Goal: Information Seeking & Learning: Find contact information

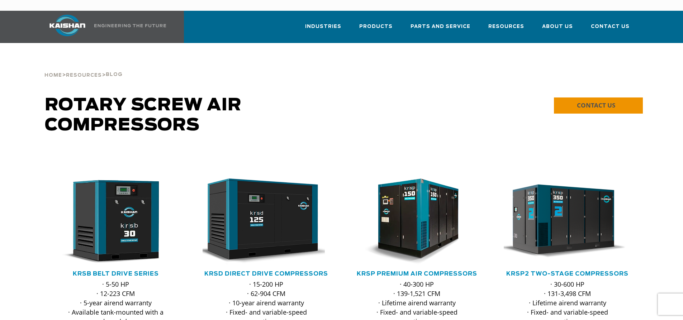
click at [605, 101] on span "CONTACT US" at bounding box center [596, 105] width 38 height 8
click at [618, 23] on span "Contact Us" at bounding box center [609, 28] width 39 height 10
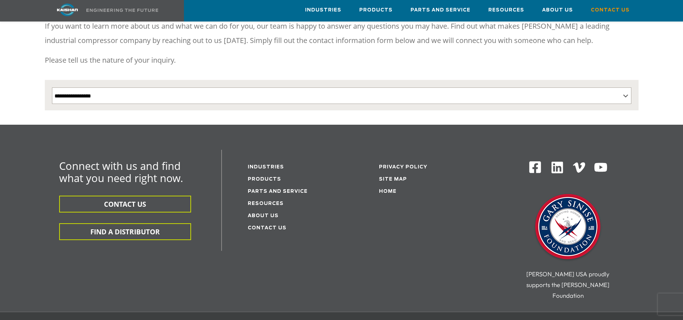
scroll to position [107, 0]
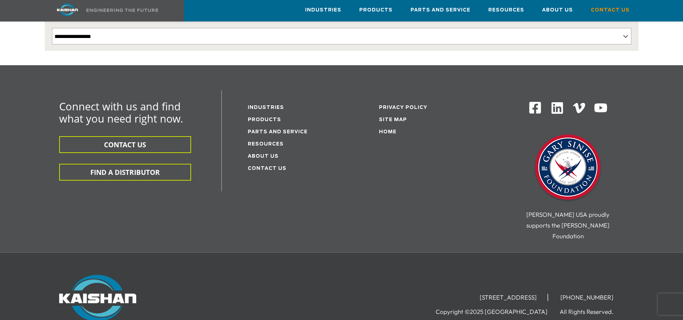
scroll to position [179, 0]
